Goal: Navigation & Orientation: Find specific page/section

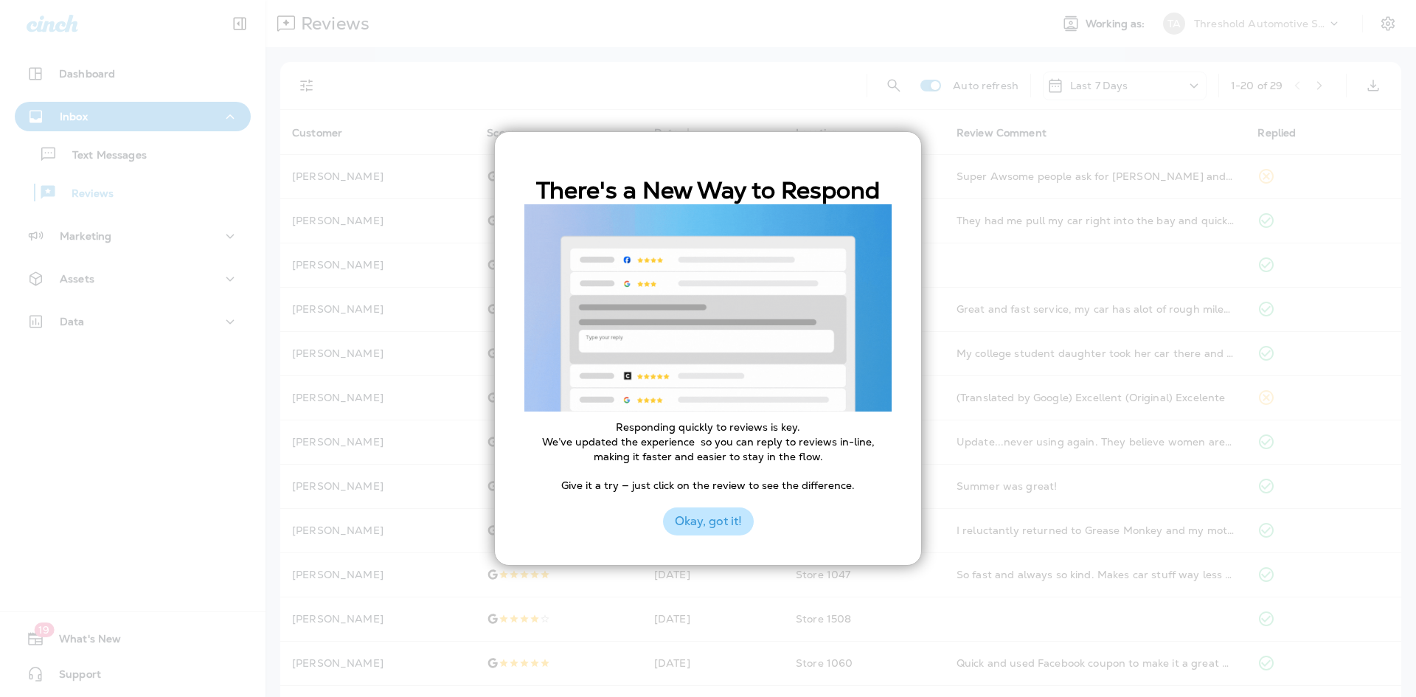
click at [718, 525] on button "Okay, got it!" at bounding box center [708, 521] width 91 height 28
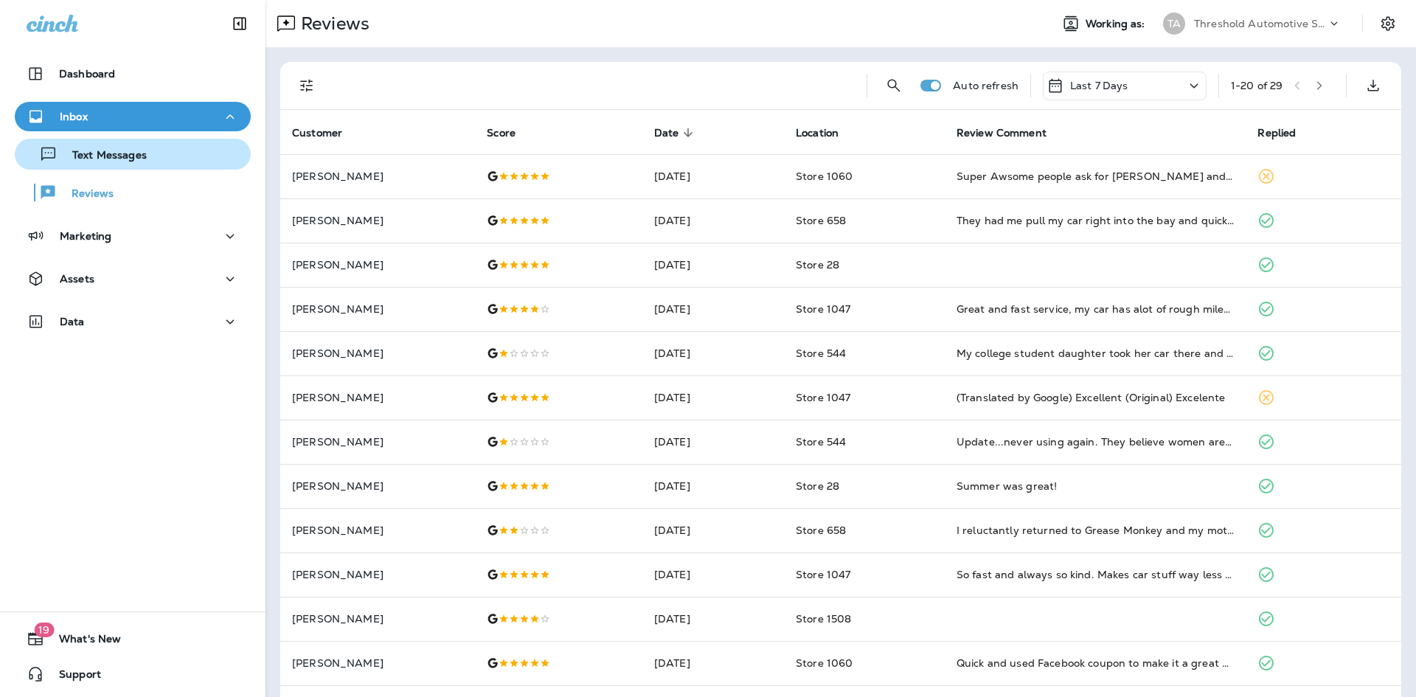
click at [111, 155] on p "Text Messages" at bounding box center [102, 156] width 89 height 14
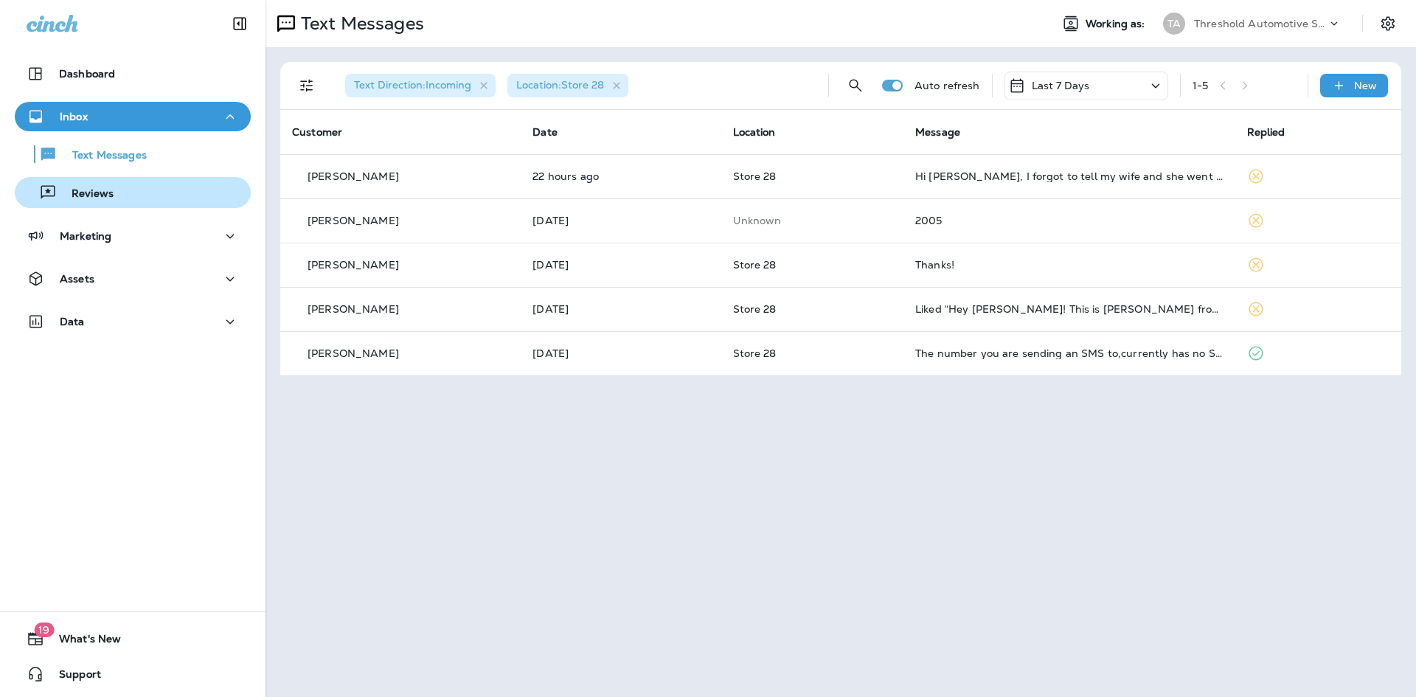
click at [116, 186] on div "Reviews" at bounding box center [133, 192] width 224 height 22
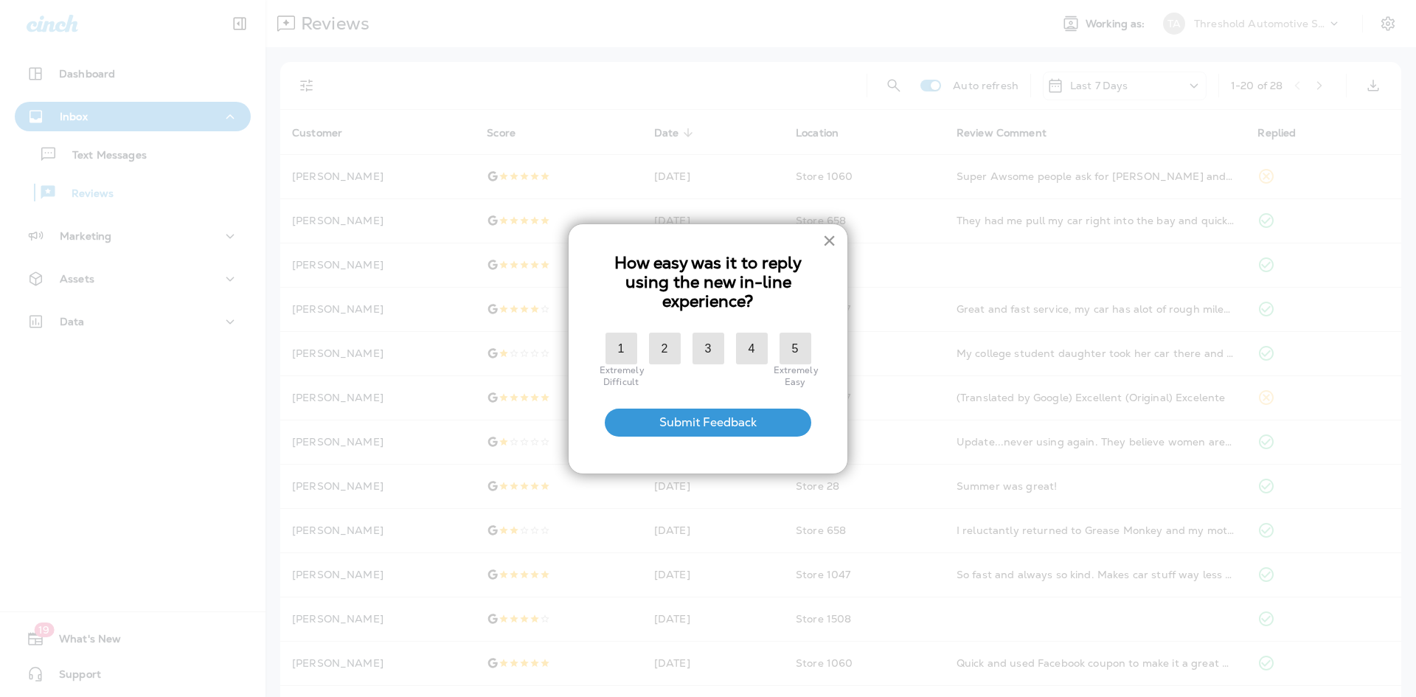
click at [833, 235] on button "×" at bounding box center [829, 241] width 14 height 24
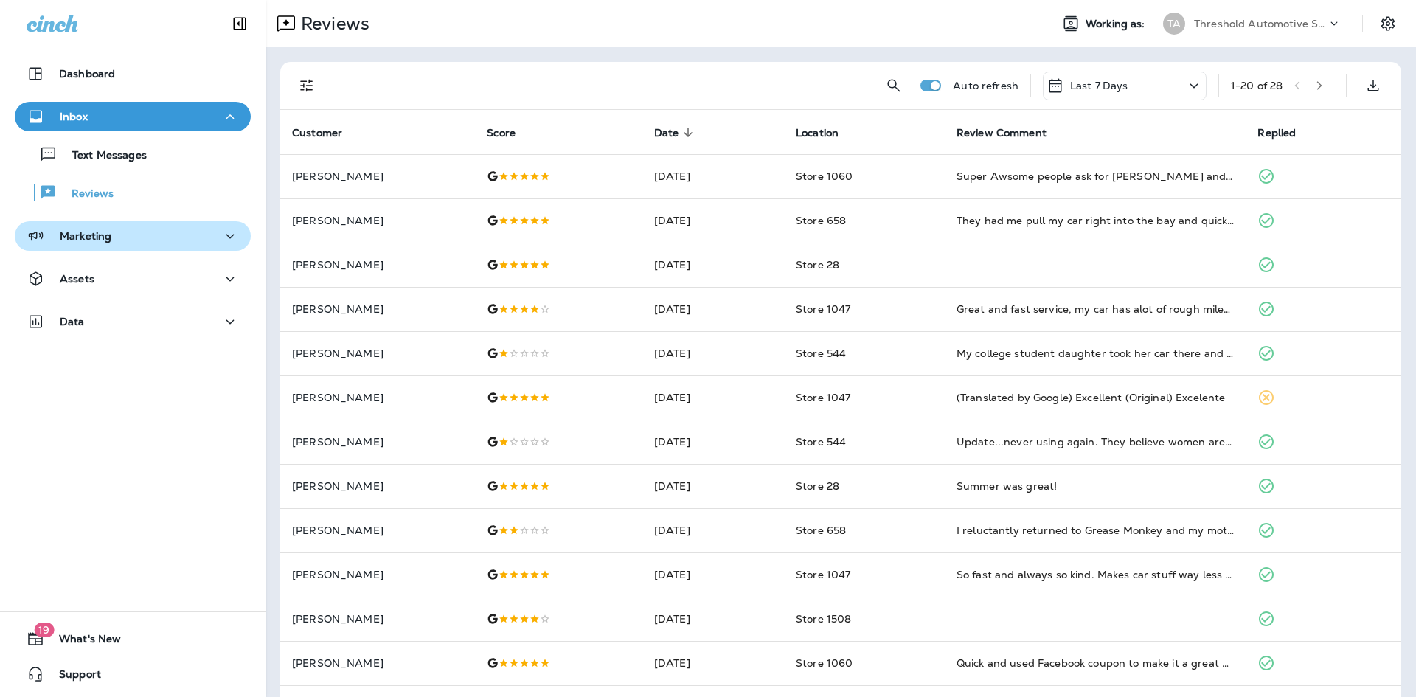
click at [125, 237] on div "Marketing" at bounding box center [133, 236] width 212 height 18
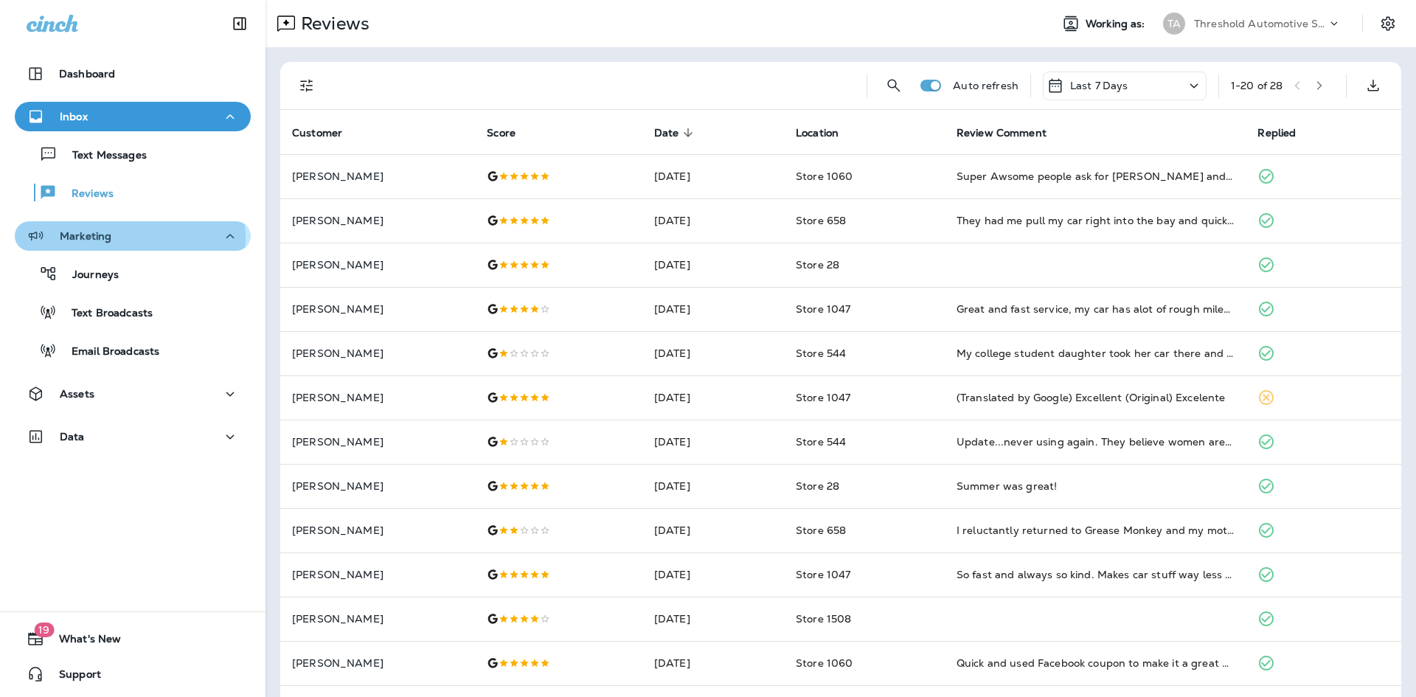
click at [125, 238] on div "Marketing" at bounding box center [133, 236] width 212 height 18
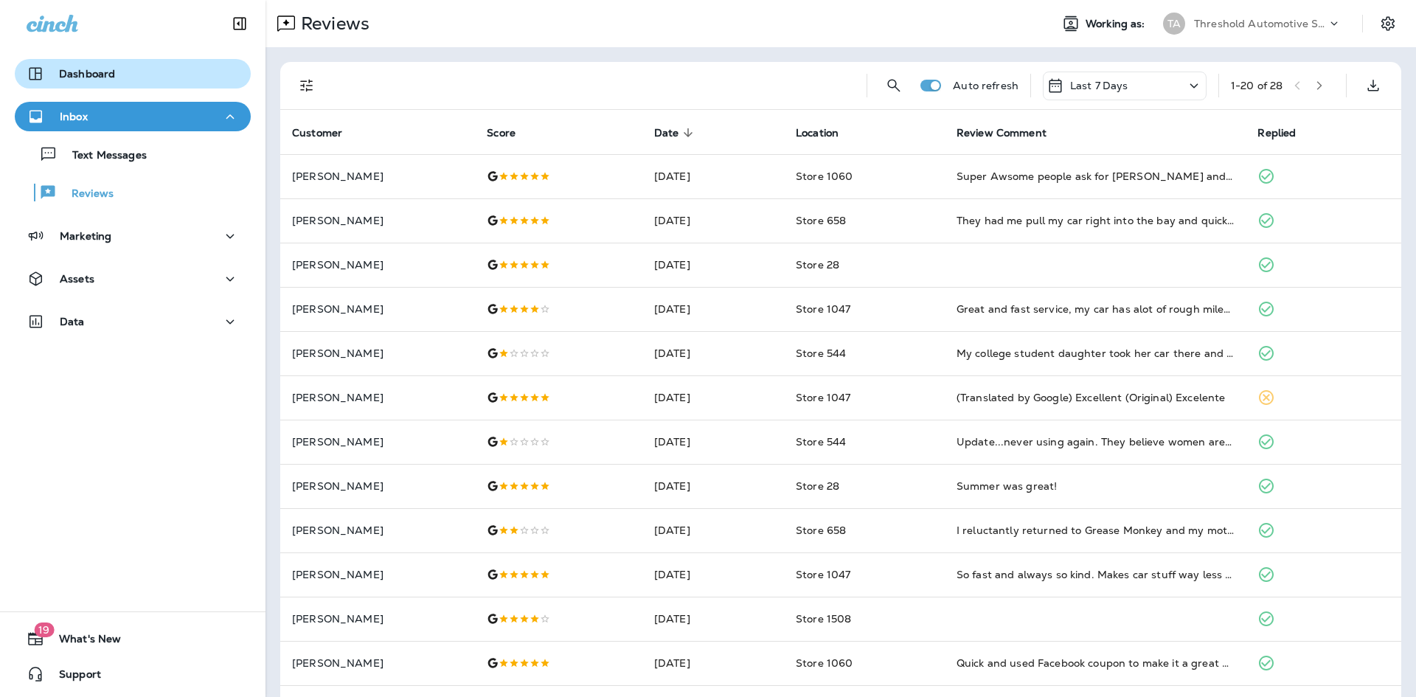
click at [159, 74] on div "Dashboard" at bounding box center [133, 74] width 212 height 18
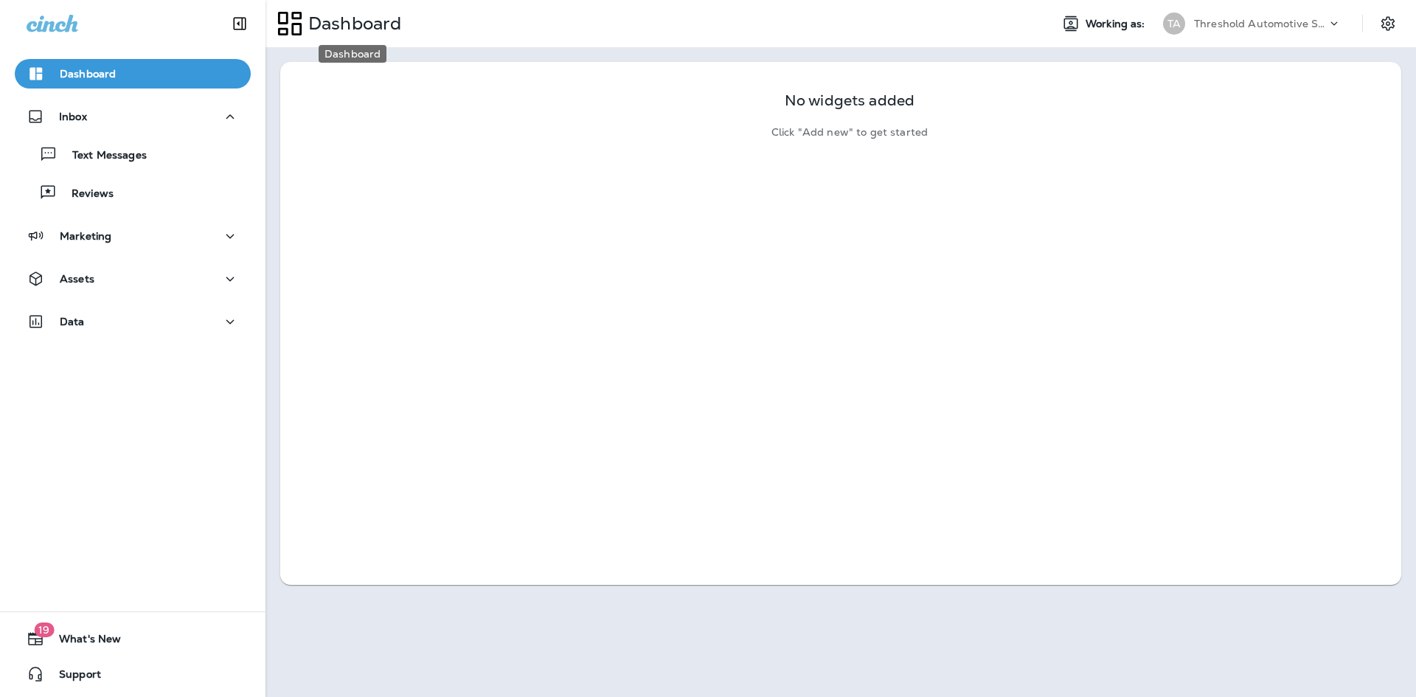
click at [337, 21] on p "Dashboard" at bounding box center [351, 24] width 99 height 22
click at [1390, 21] on icon "Settings" at bounding box center [1388, 24] width 18 height 18
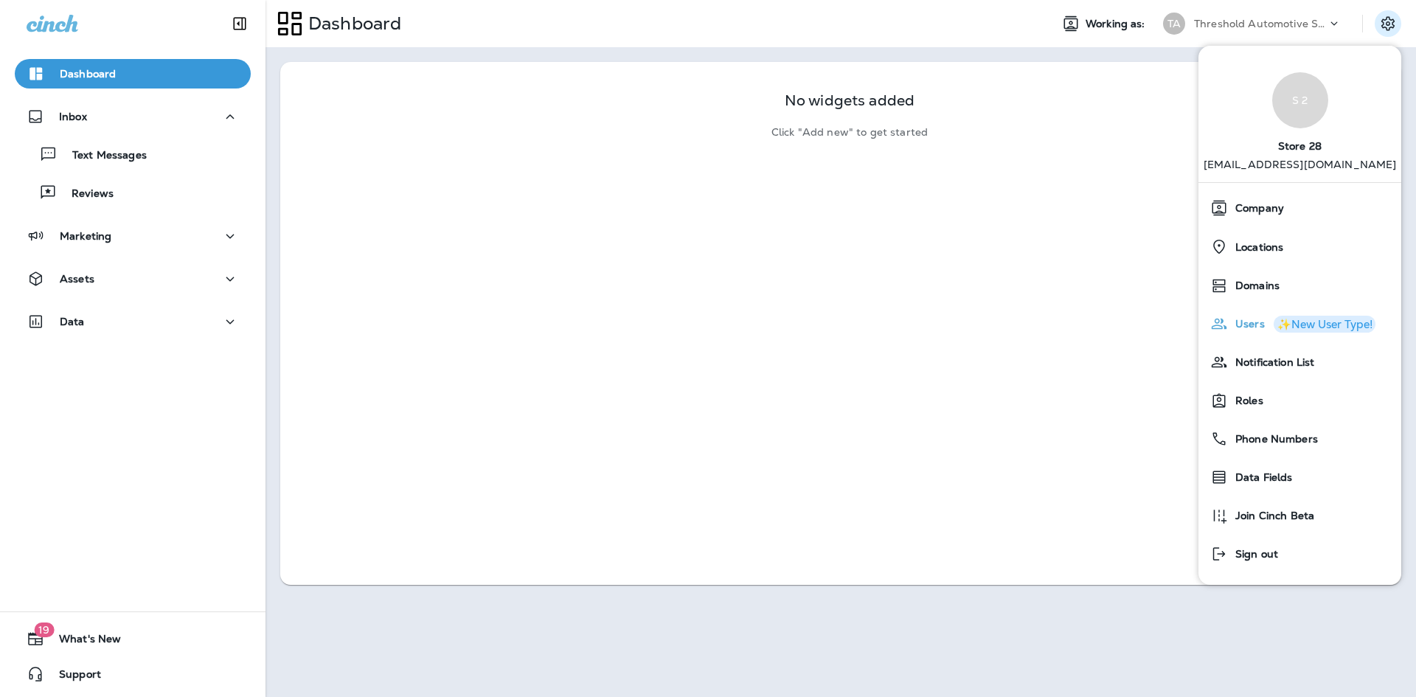
click at [1253, 319] on span "Users" at bounding box center [1246, 324] width 37 height 13
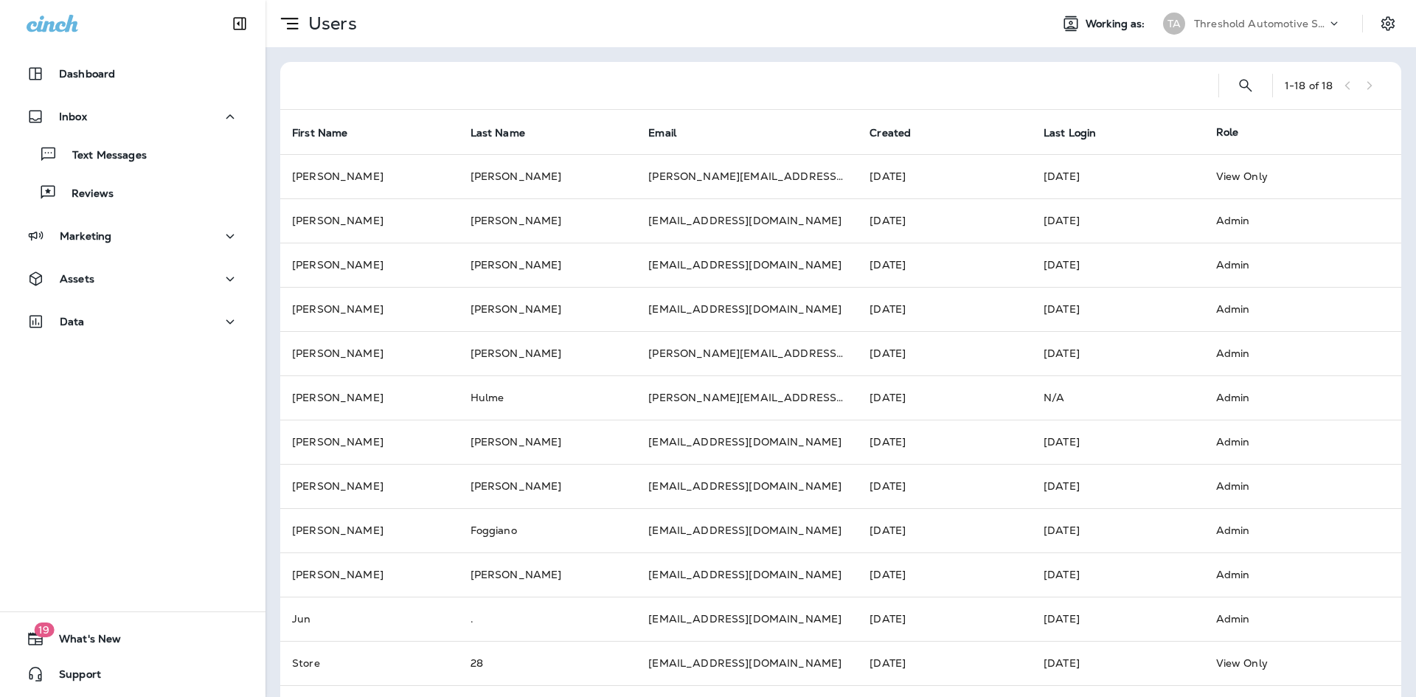
click at [1327, 21] on icon at bounding box center [1334, 23] width 15 height 15
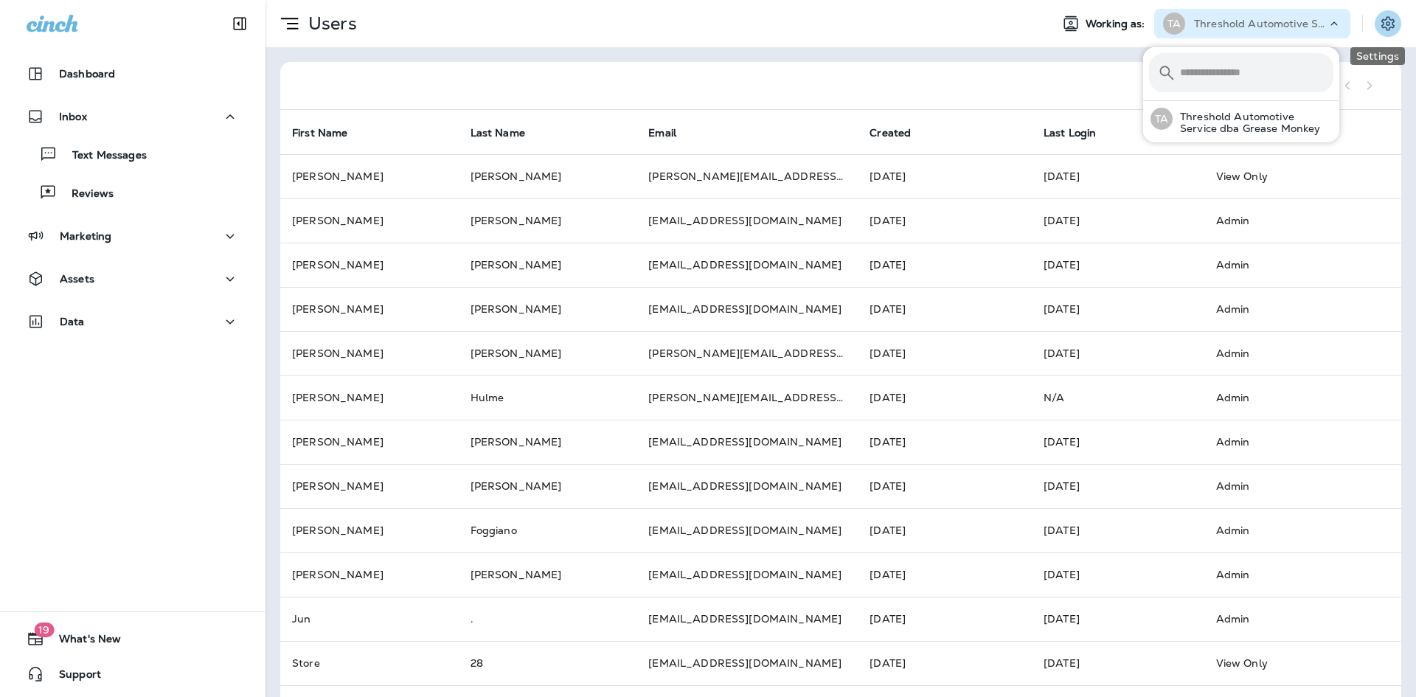
click at [1379, 21] on icon "Settings" at bounding box center [1388, 24] width 18 height 18
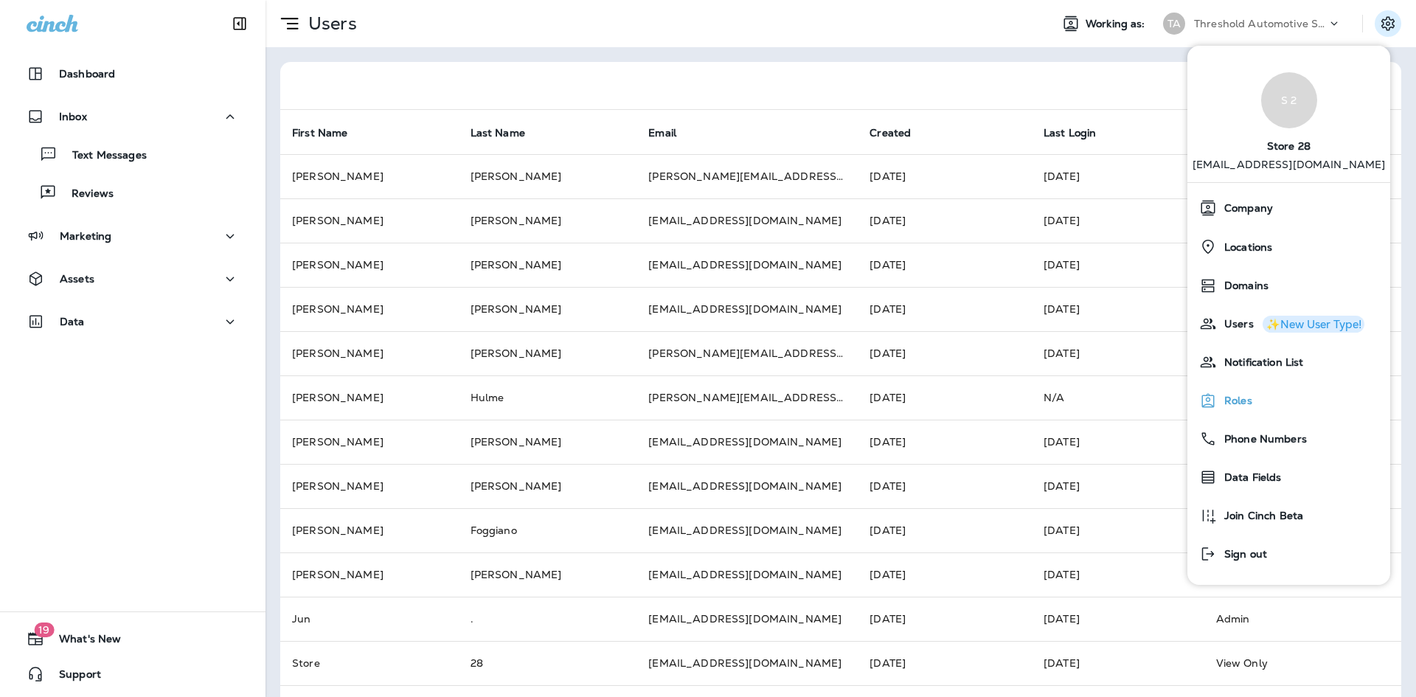
click at [1259, 398] on div "Roles" at bounding box center [1288, 400] width 191 height 29
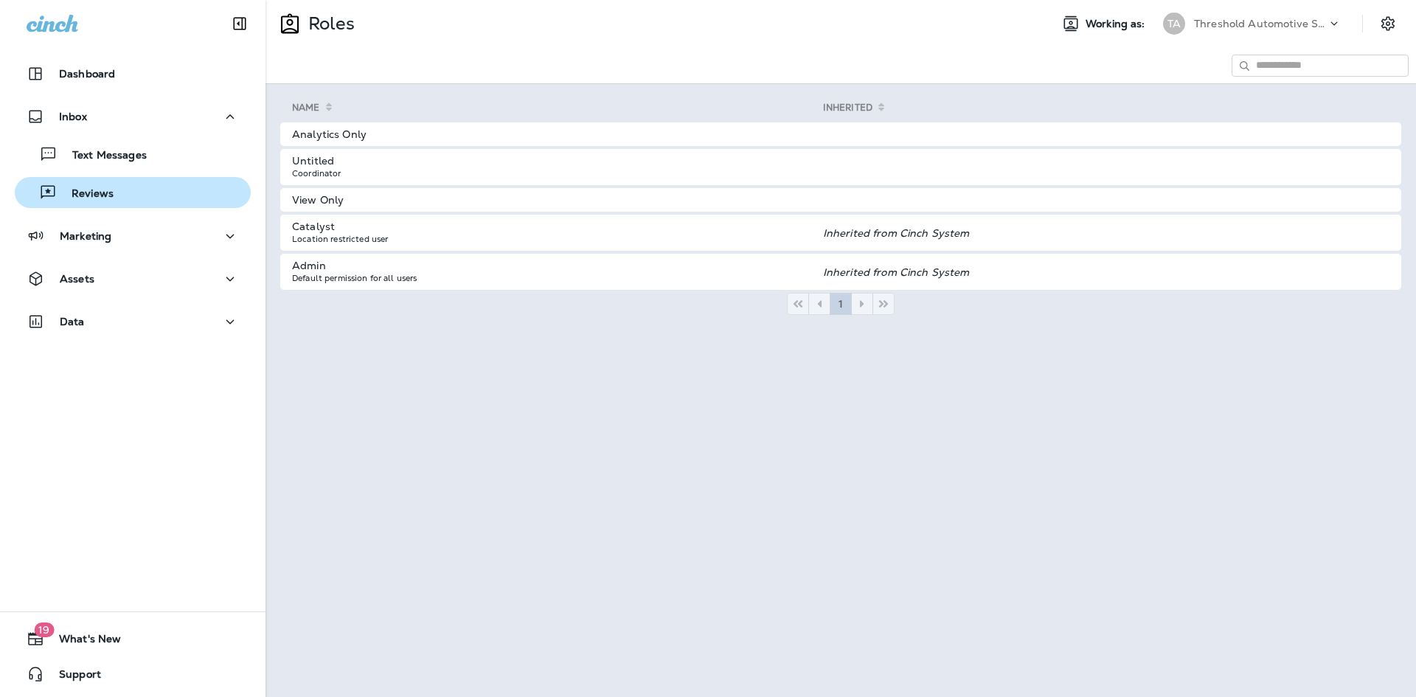
click at [122, 194] on div "Reviews" at bounding box center [133, 192] width 224 height 22
